Goal: Information Seeking & Learning: Learn about a topic

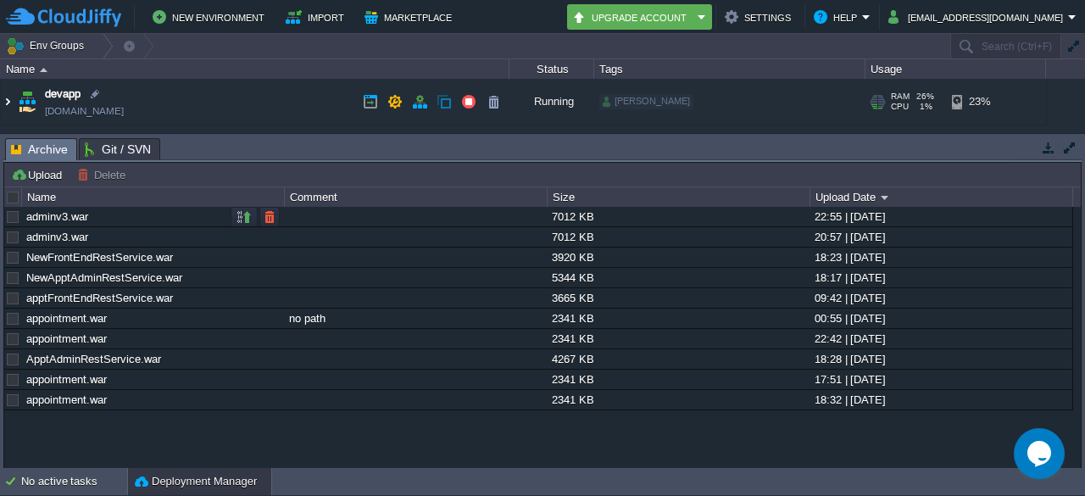
click at [10, 103] on img at bounding box center [8, 102] width 14 height 46
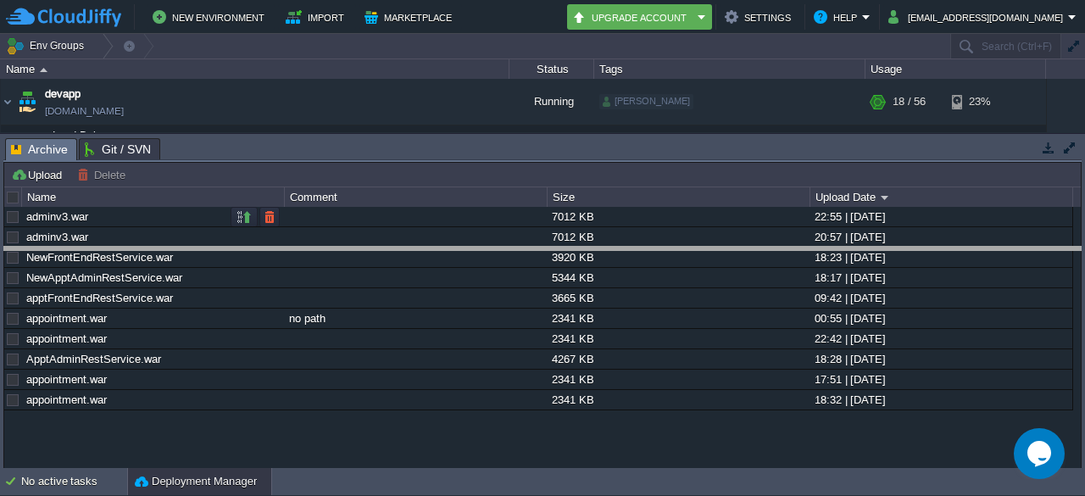
drag, startPoint x: 209, startPoint y: 142, endPoint x: 214, endPoint y: 270, distance: 128.1
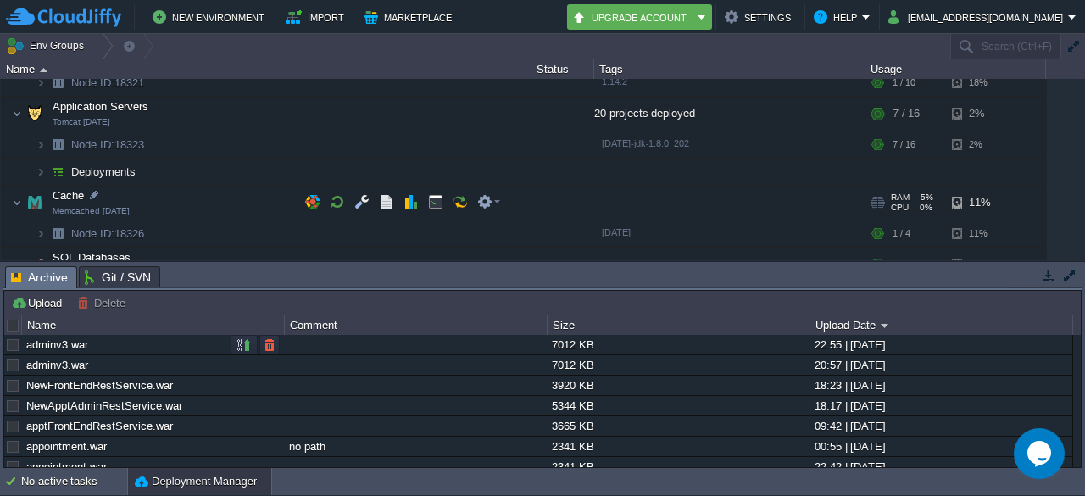
scroll to position [86, 0]
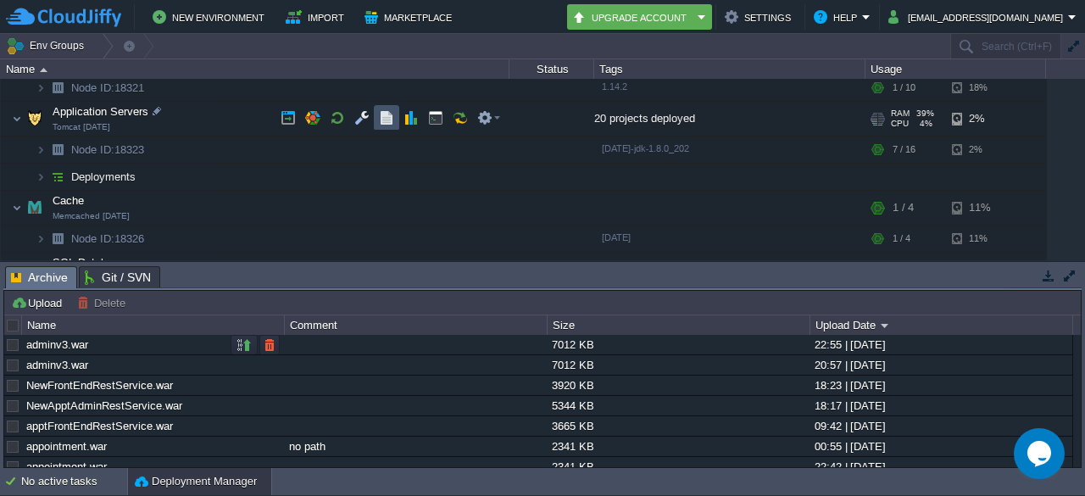
click at [385, 123] on button "button" at bounding box center [386, 117] width 15 height 15
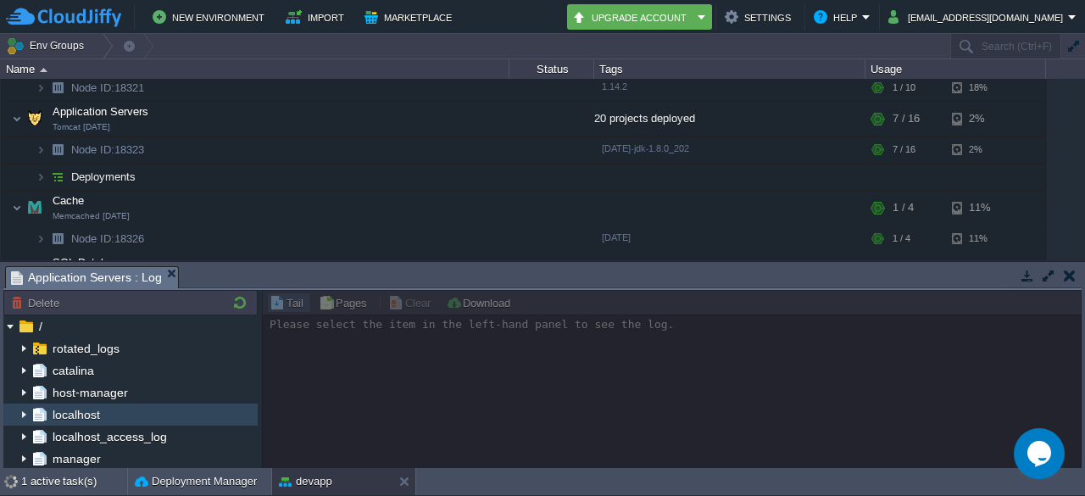
scroll to position [288, 0]
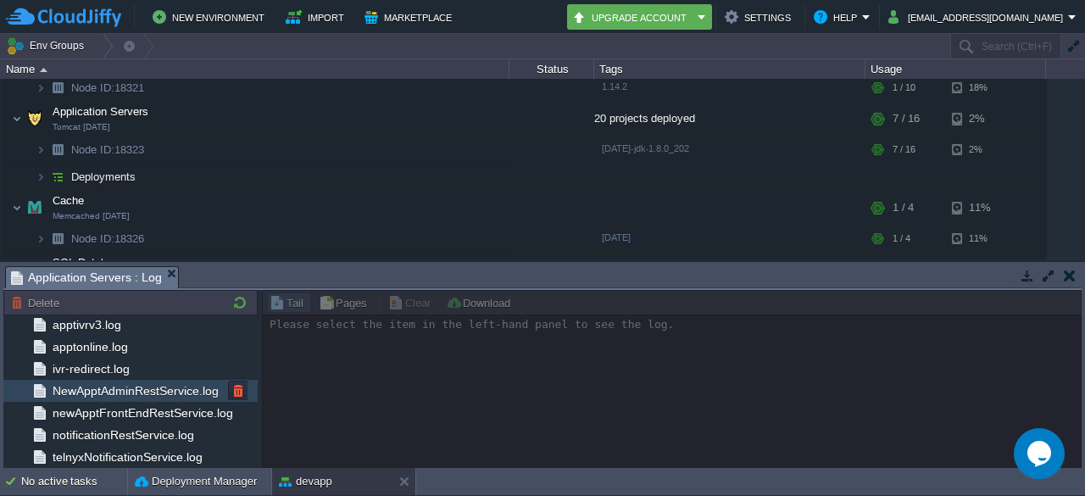
click at [163, 385] on span "NewApptAdminRestService.log" at bounding box center [135, 390] width 172 height 15
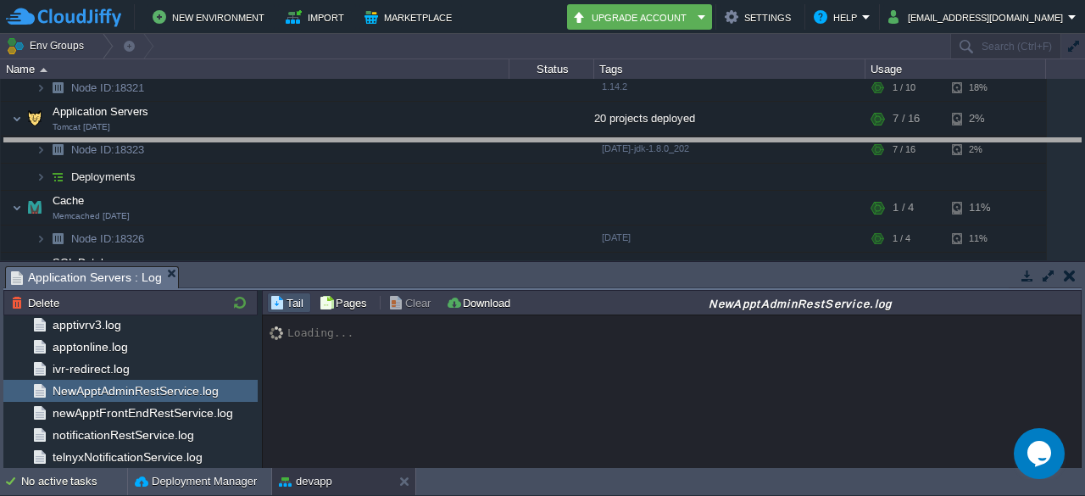
drag, startPoint x: 676, startPoint y: 286, endPoint x: 753, endPoint y: 158, distance: 149.4
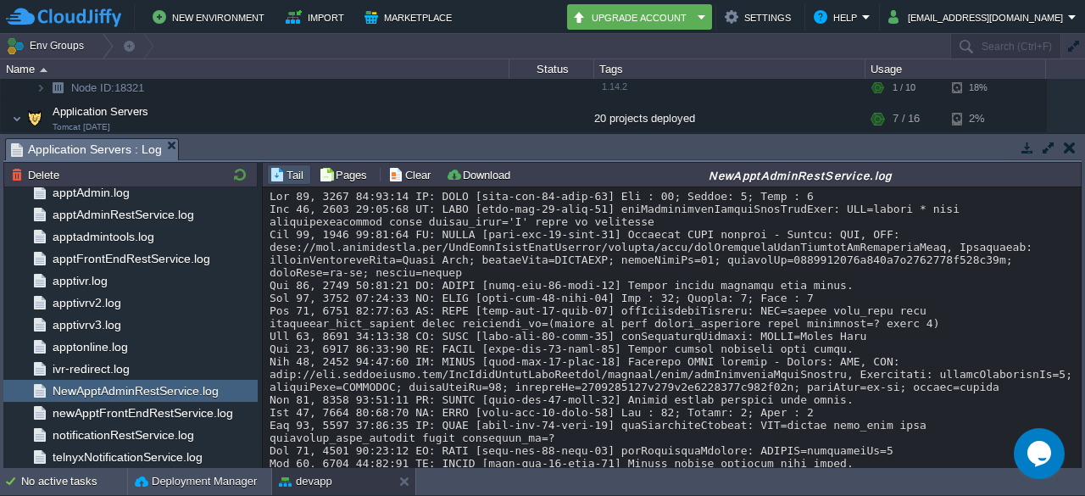
scroll to position [29388, 0]
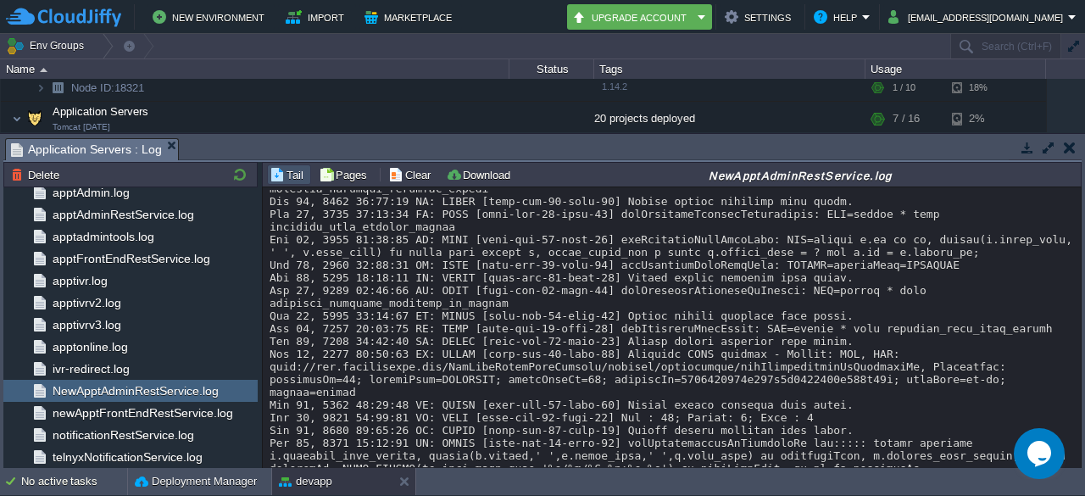
drag, startPoint x: 579, startPoint y: 406, endPoint x: 874, endPoint y: 442, distance: 297.1
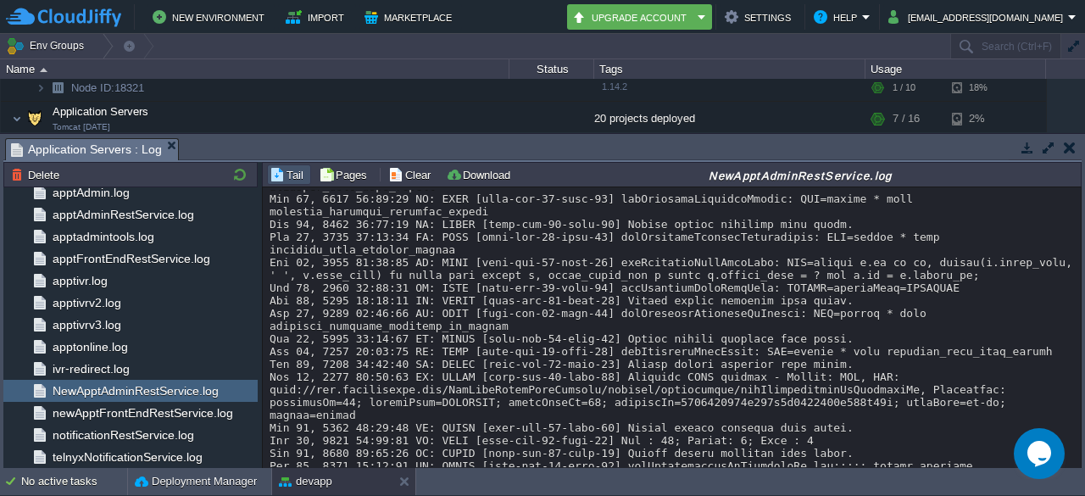
scroll to position [29358, 0]
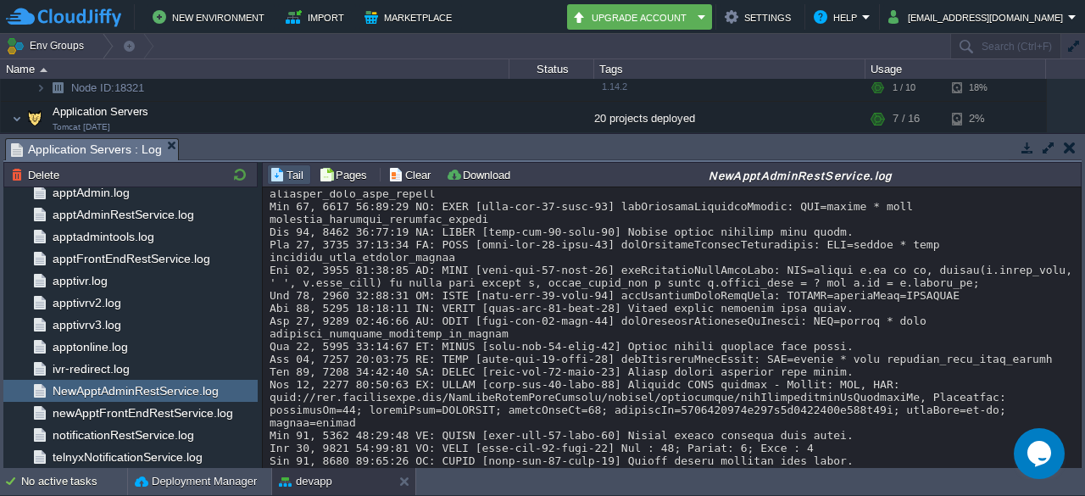
drag, startPoint x: 765, startPoint y: 324, endPoint x: 922, endPoint y: 363, distance: 161.6
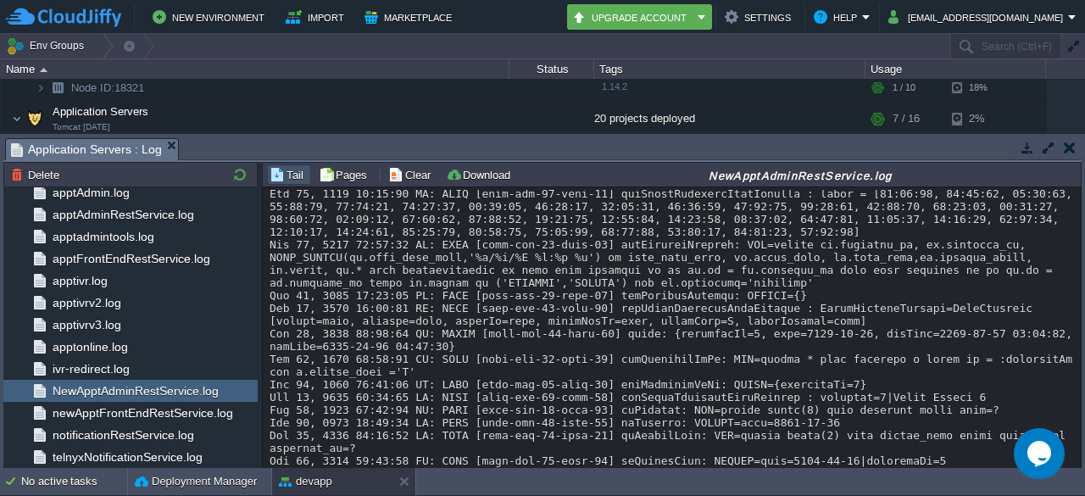
scroll to position [10173, 0]
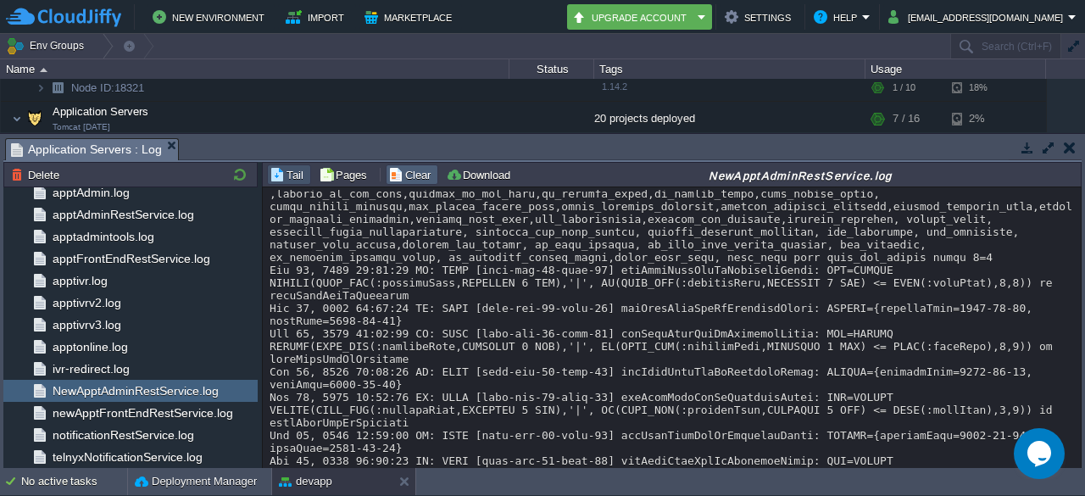
click at [394, 183] on td "Clear" at bounding box center [412, 174] width 53 height 20
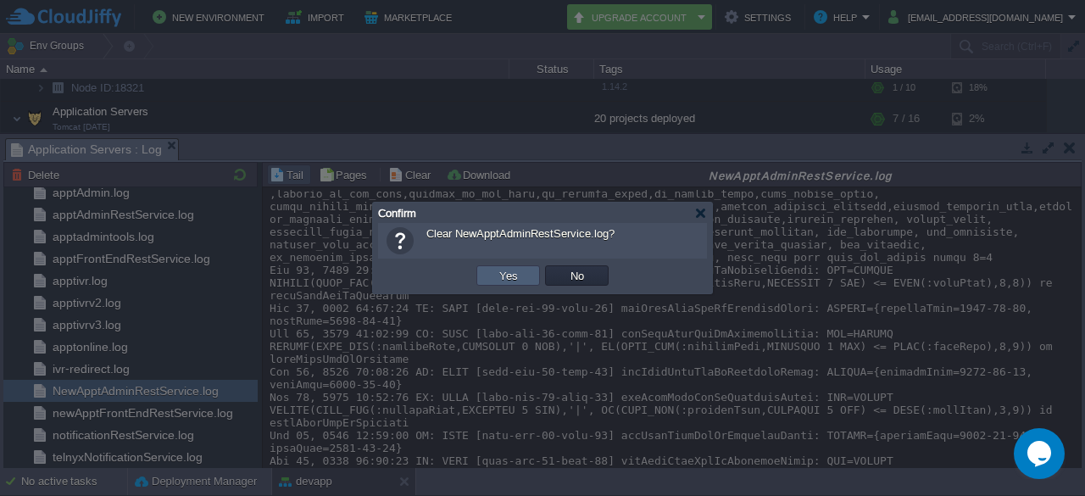
click at [524, 275] on td "Yes" at bounding box center [508, 275] width 64 height 20
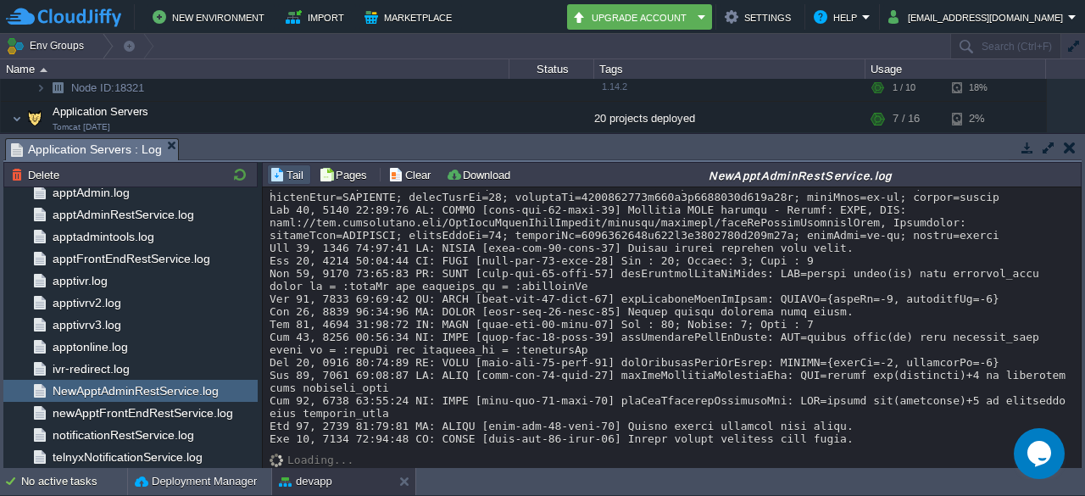
scroll to position [0, 0]
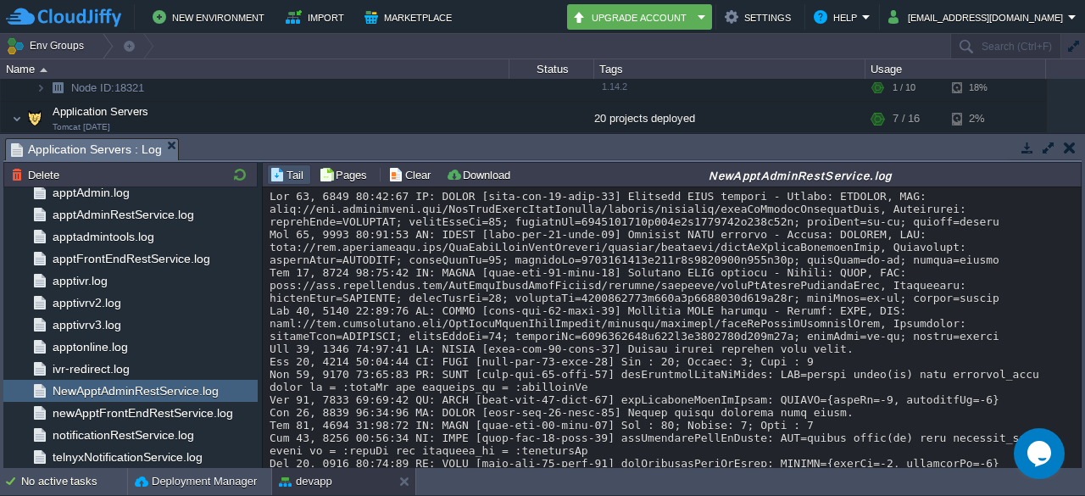
click at [605, 281] on div at bounding box center [673, 368] width 806 height 356
drag, startPoint x: 605, startPoint y: 281, endPoint x: 832, endPoint y: 277, distance: 227.2
click at [832, 277] on div at bounding box center [673, 368] width 806 height 356
drag, startPoint x: 892, startPoint y: 281, endPoint x: 625, endPoint y: 282, distance: 267.0
click at [625, 282] on div at bounding box center [673, 368] width 806 height 356
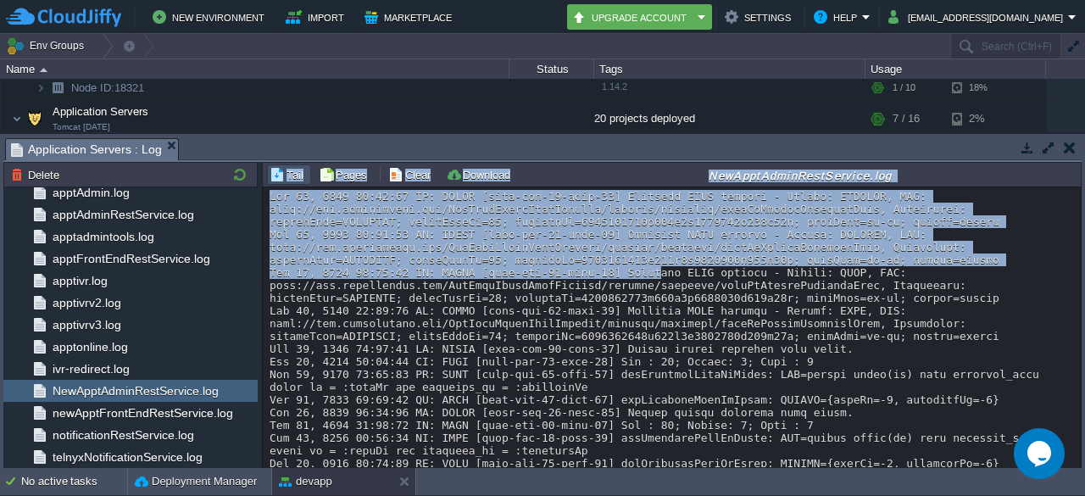
drag, startPoint x: 622, startPoint y: 284, endPoint x: 366, endPoint y: 148, distance: 289.7
click at [366, 148] on div "Tasks Activity Log Archive Git / SVN Application Servers : Log Upload Delete De…" at bounding box center [542, 301] width 1085 height 334
click at [541, 241] on div at bounding box center [673, 368] width 806 height 356
